Goal: Task Accomplishment & Management: Manage account settings

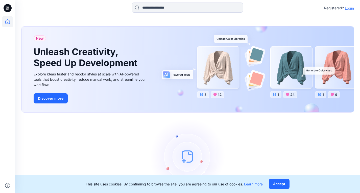
click at [352, 7] on p "Login" at bounding box center [349, 8] width 9 height 5
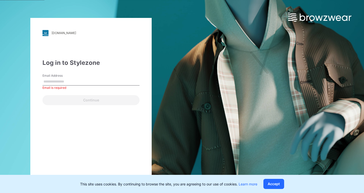
paste input "**********"
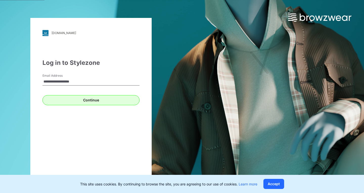
type input "**********"
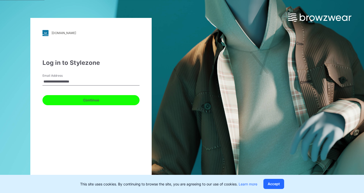
click at [92, 99] on button "Continue" at bounding box center [90, 100] width 97 height 10
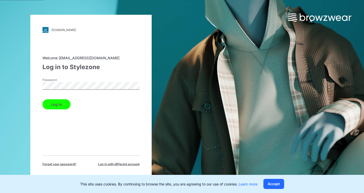
click at [60, 104] on button "Log in" at bounding box center [56, 104] width 28 height 10
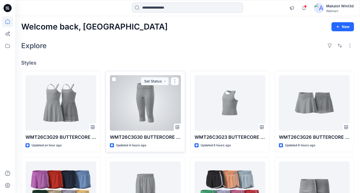
click at [143, 106] on div at bounding box center [145, 103] width 71 height 56
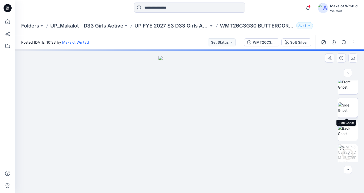
scroll to position [78, 0]
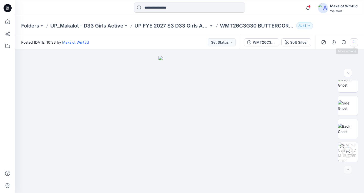
click at [356, 42] on button "button" at bounding box center [354, 42] width 8 height 8
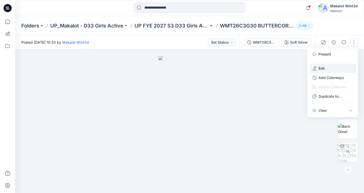
click at [326, 69] on button "Edit" at bounding box center [333, 68] width 47 height 9
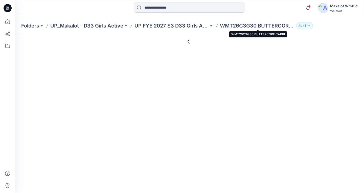
click at [254, 26] on p "WMT26C3G30 BUTTERCORE CAPRI" at bounding box center [257, 25] width 74 height 7
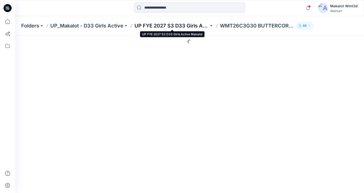
click at [161, 26] on p "UP FYE 2027 S3 D33 Girls Active Makalot" at bounding box center [172, 25] width 74 height 7
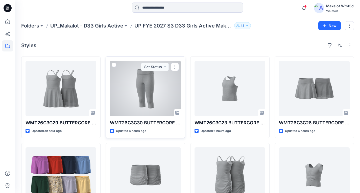
click at [145, 88] on div at bounding box center [145, 89] width 71 height 56
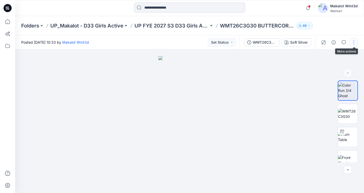
click at [354, 42] on button "button" at bounding box center [354, 42] width 8 height 8
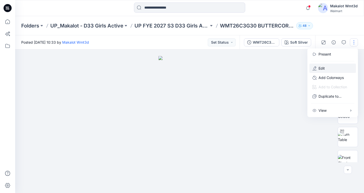
click at [324, 67] on p "Edit" at bounding box center [322, 68] width 6 height 5
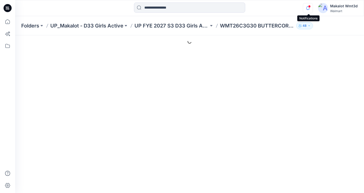
click at [309, 9] on icon "button" at bounding box center [308, 8] width 10 height 10
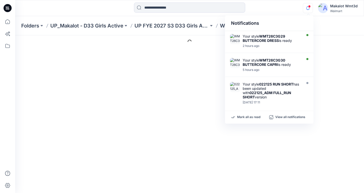
click at [175, 66] on div "Style Present Changes Saved 刪除" at bounding box center [215, 65] width 282 height 22
